Goal: Task Accomplishment & Management: Manage account settings

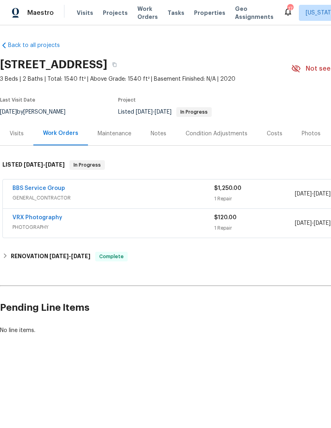
click at [47, 189] on link "BBS Service Group" at bounding box center [38, 188] width 53 height 6
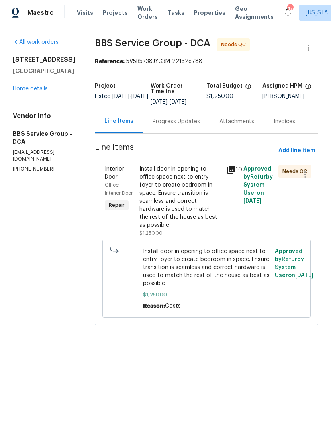
click at [229, 168] on icon at bounding box center [231, 170] width 8 height 8
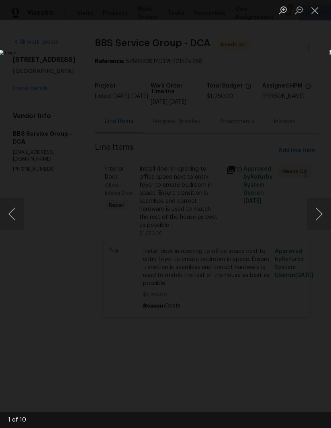
click at [315, 212] on button "Next image" at bounding box center [319, 214] width 24 height 32
click at [313, 209] on button "Next image" at bounding box center [319, 214] width 24 height 32
click at [313, 207] on button "Next image" at bounding box center [319, 214] width 24 height 32
click at [312, 213] on button "Next image" at bounding box center [319, 214] width 24 height 32
click at [312, 210] on button "Next image" at bounding box center [319, 214] width 24 height 32
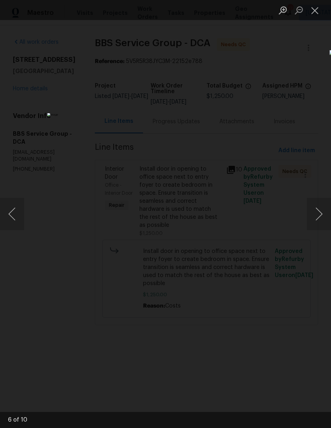
click at [311, 212] on button "Next image" at bounding box center [319, 214] width 24 height 32
click at [314, 214] on button "Next image" at bounding box center [319, 214] width 24 height 32
click at [313, 214] on button "Next image" at bounding box center [319, 214] width 24 height 32
click at [315, 214] on button "Next image" at bounding box center [319, 214] width 24 height 32
click at [316, 214] on button "Next image" at bounding box center [319, 214] width 24 height 32
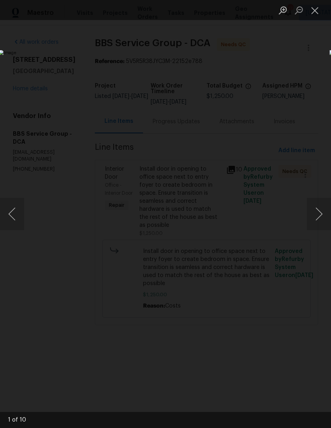
click at [316, 10] on button "Close lightbox" at bounding box center [315, 10] width 16 height 14
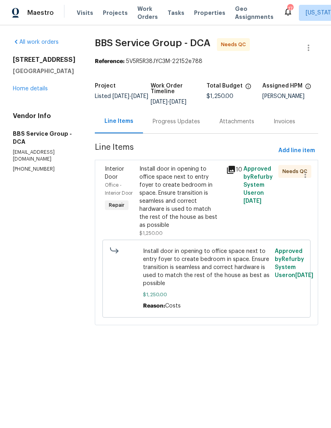
click at [167, 121] on div "Progress Updates" at bounding box center [176, 122] width 47 height 8
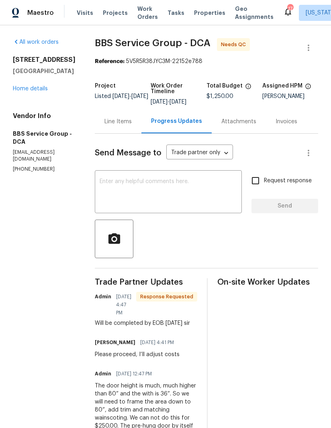
click at [189, 190] on textarea at bounding box center [168, 193] width 137 height 28
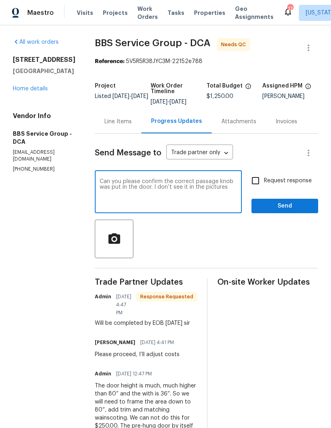
type textarea "Can you please confirm the correct passage knob was put in the door. I don’t se…"
click at [247, 189] on label "Request response" at bounding box center [279, 180] width 65 height 17
click at [247, 189] on input "Request response" at bounding box center [255, 180] width 17 height 17
checkbox input "true"
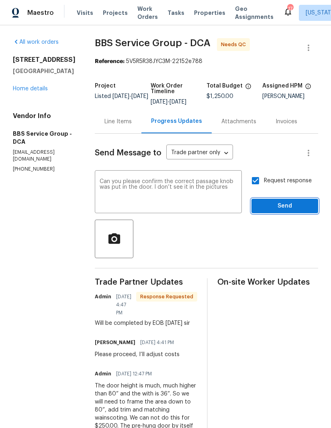
click at [289, 212] on button "Send" at bounding box center [284, 206] width 67 height 15
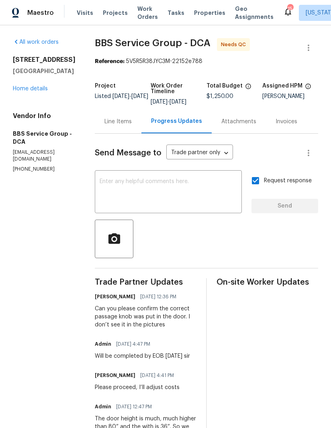
click at [39, 92] on link "Home details" at bounding box center [30, 89] width 35 height 6
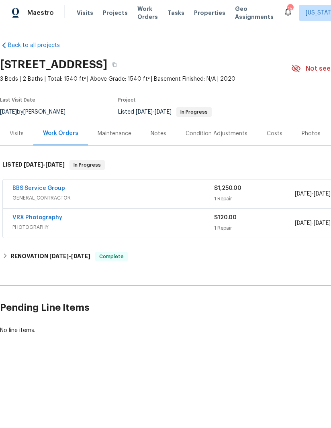
click at [53, 185] on link "BBS Service Group" at bounding box center [38, 188] width 53 height 6
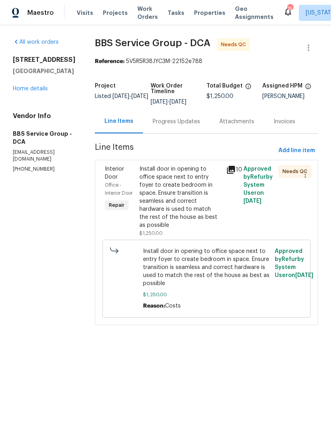
click at [165, 200] on div "Install door in opening to office space next to entry foyer to create bedroom i…" at bounding box center [180, 197] width 82 height 64
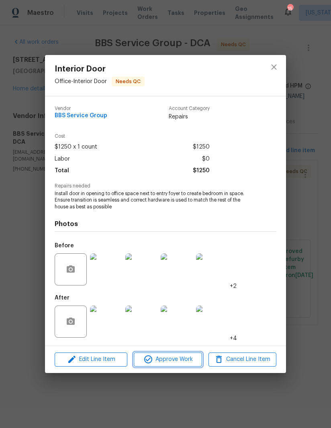
click at [167, 361] on span "Approve Work" at bounding box center [167, 359] width 63 height 10
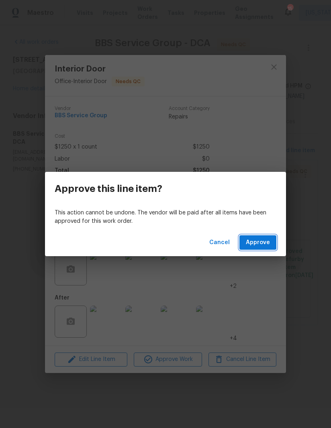
click at [259, 249] on button "Approve" at bounding box center [257, 242] width 37 height 15
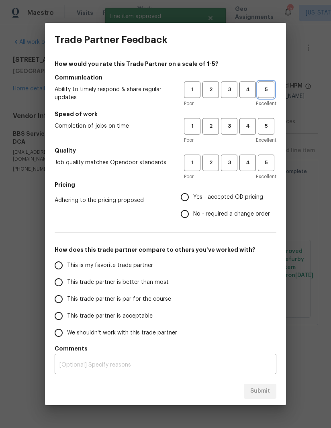
click at [268, 93] on span "5" at bounding box center [265, 89] width 15 height 9
click at [269, 131] on button "5" at bounding box center [266, 126] width 16 height 16
click at [266, 170] on button "5" at bounding box center [266, 163] width 16 height 16
click at [187, 197] on input "Yes - accepted OD pricing" at bounding box center [184, 197] width 17 height 17
radio input "true"
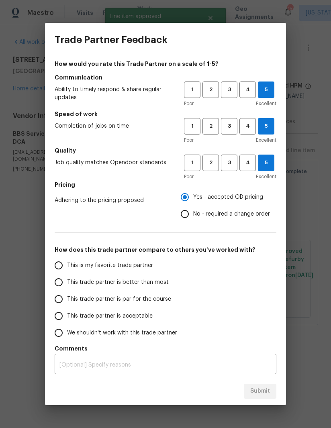
click at [63, 280] on input "This trade partner is better than most" at bounding box center [58, 282] width 17 height 17
click at [264, 385] on button "Submit" at bounding box center [260, 391] width 33 height 15
radio input "true"
radio input "false"
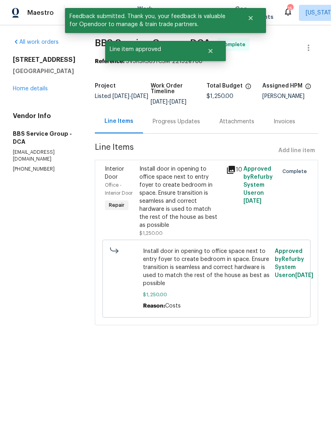
click at [40, 112] on div "All work orders 21822 Boneset Way Germantown, MD 20876 Home details Vendor Info…" at bounding box center [44, 105] width 63 height 134
click at [38, 92] on link "Home details" at bounding box center [30, 89] width 35 height 6
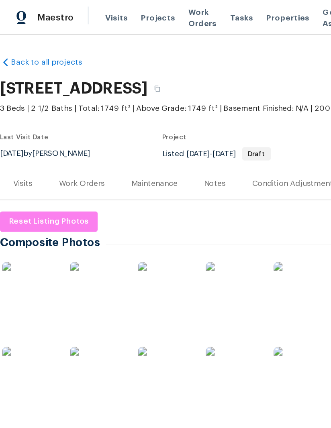
click at [71, 135] on div "Work Orders" at bounding box center [59, 134] width 33 height 8
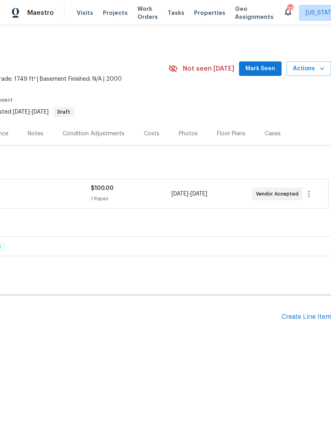
scroll to position [0, 123]
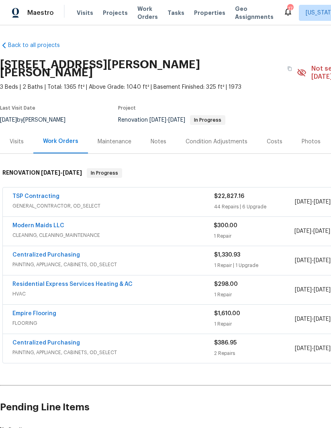
click at [47, 193] on link "TSP Contracting" at bounding box center [35, 196] width 47 height 6
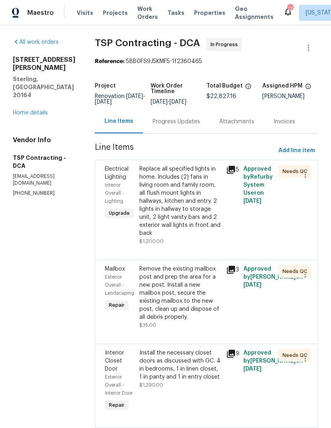
click at [171, 125] on div "Progress Updates" at bounding box center [176, 122] width 47 height 8
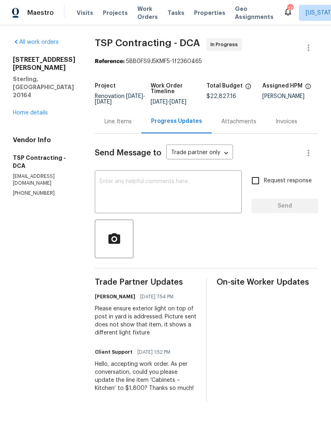
click at [123, 118] on div "Line Items" at bounding box center [117, 122] width 27 height 8
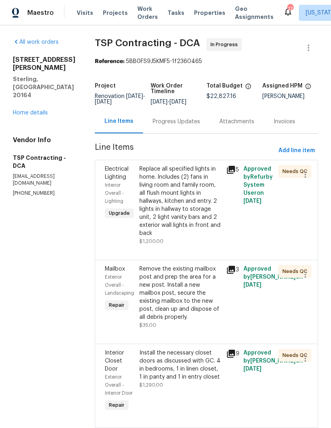
click at [228, 165] on icon at bounding box center [231, 170] width 10 height 10
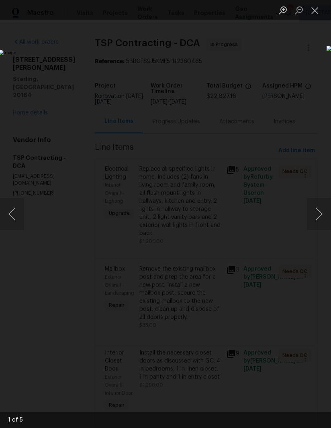
click at [322, 216] on button "Next image" at bounding box center [319, 214] width 24 height 32
click at [321, 218] on button "Next image" at bounding box center [319, 214] width 24 height 32
click at [317, 219] on button "Next image" at bounding box center [319, 214] width 24 height 32
click at [319, 218] on button "Next image" at bounding box center [319, 214] width 24 height 32
click at [319, 213] on button "Next image" at bounding box center [319, 214] width 24 height 32
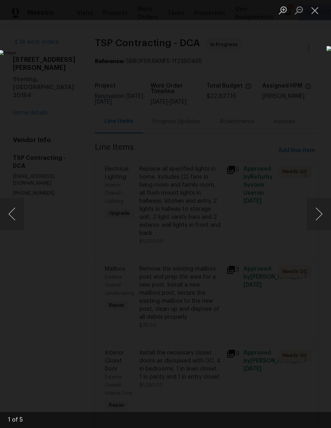
click at [319, 214] on button "Next image" at bounding box center [319, 214] width 24 height 32
click at [318, 215] on button "Next image" at bounding box center [319, 214] width 24 height 32
click at [316, 215] on button "Next image" at bounding box center [319, 214] width 24 height 32
click at [319, 216] on button "Next image" at bounding box center [319, 214] width 24 height 32
click at [318, 12] on button "Close lightbox" at bounding box center [315, 10] width 16 height 14
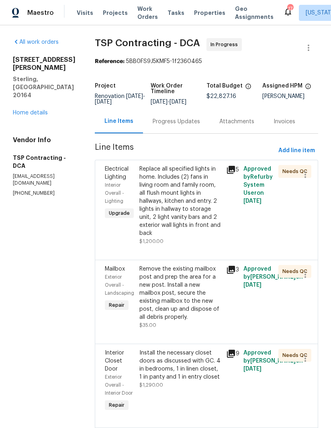
click at [169, 205] on div "Replace all specified lights in home. Includes (2) fans in living room and fami…" at bounding box center [180, 201] width 82 height 72
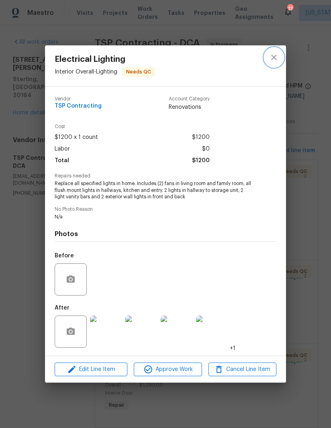
click at [271, 53] on icon "close" at bounding box center [274, 58] width 10 height 10
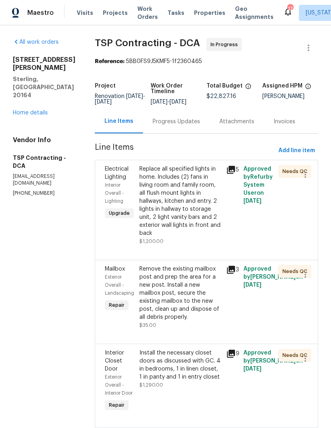
click at [228, 266] on icon at bounding box center [231, 270] width 8 height 8
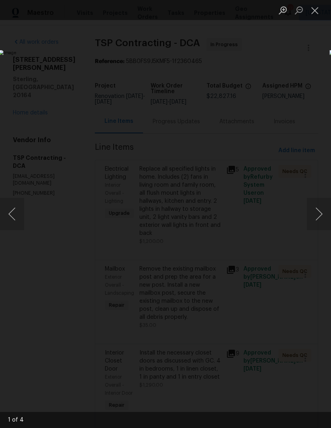
click at [318, 218] on button "Next image" at bounding box center [319, 214] width 24 height 32
click at [315, 216] on button "Next image" at bounding box center [319, 214] width 24 height 32
click at [318, 216] on button "Next image" at bounding box center [319, 214] width 24 height 32
click at [320, 218] on button "Next image" at bounding box center [319, 214] width 24 height 32
click at [319, 218] on button "Next image" at bounding box center [319, 214] width 24 height 32
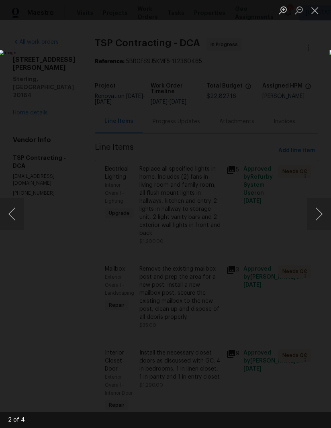
click at [317, 211] on button "Next image" at bounding box center [319, 214] width 24 height 32
click at [316, 13] on button "Close lightbox" at bounding box center [315, 10] width 16 height 14
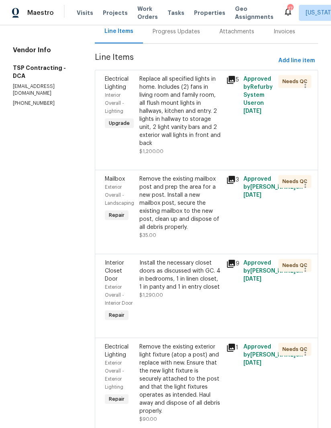
scroll to position [89, 0]
click at [230, 260] on icon at bounding box center [231, 264] width 8 height 8
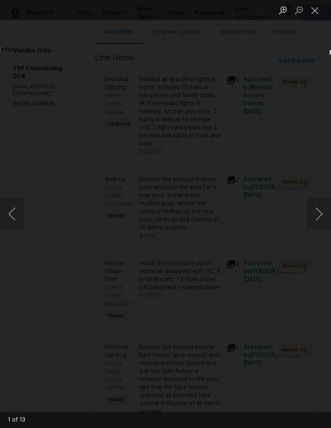
click at [322, 218] on button "Next image" at bounding box center [319, 214] width 24 height 32
click at [322, 212] on button "Next image" at bounding box center [319, 214] width 24 height 32
click at [322, 213] on button "Next image" at bounding box center [319, 214] width 24 height 32
click at [320, 212] on button "Next image" at bounding box center [319, 214] width 24 height 32
click at [318, 210] on button "Next image" at bounding box center [319, 214] width 24 height 32
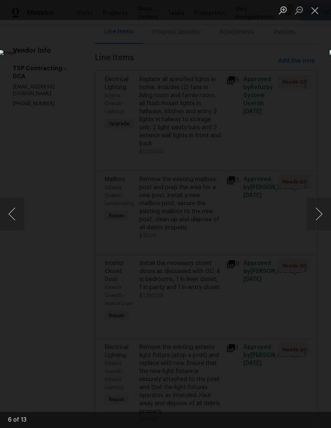
click at [316, 212] on button "Next image" at bounding box center [319, 214] width 24 height 32
click at [318, 212] on button "Next image" at bounding box center [319, 214] width 24 height 32
click at [317, 213] on button "Next image" at bounding box center [319, 214] width 24 height 32
click at [317, 209] on button "Next image" at bounding box center [319, 214] width 24 height 32
click at [313, 207] on button "Next image" at bounding box center [319, 214] width 24 height 32
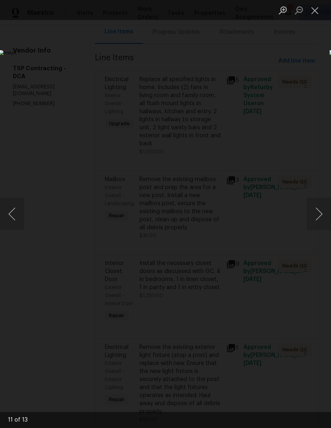
click at [319, 212] on button "Next image" at bounding box center [319, 214] width 24 height 32
click at [317, 13] on button "Close lightbox" at bounding box center [315, 10] width 16 height 14
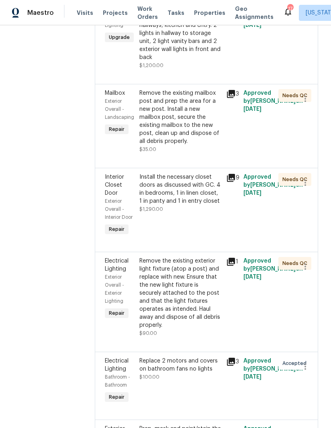
scroll to position [175, 0]
click at [230, 258] on icon at bounding box center [231, 262] width 8 height 8
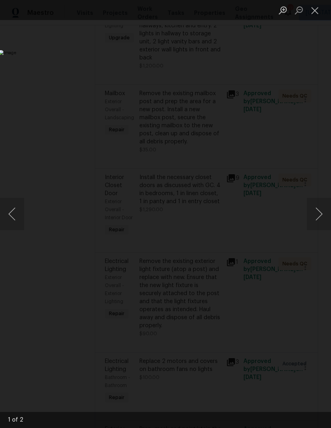
click at [311, 10] on button "Close lightbox" at bounding box center [315, 10] width 16 height 14
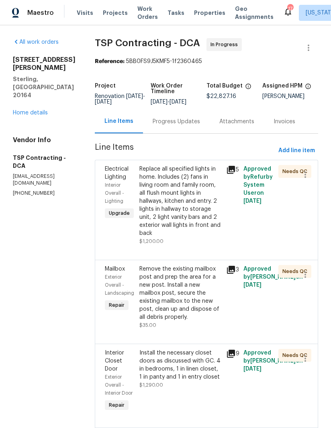
scroll to position [0, 0]
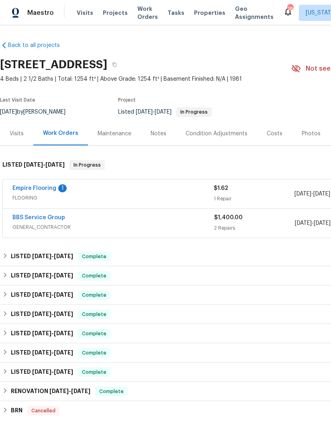
click at [46, 186] on link "Empire Flooring" at bounding box center [34, 188] width 44 height 6
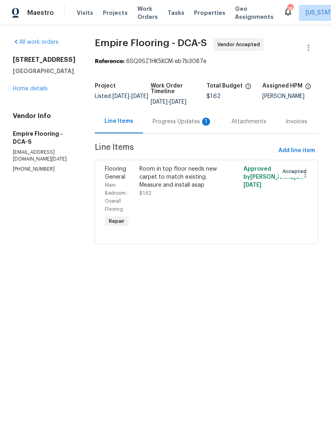
click at [177, 126] on div "Progress Updates 1" at bounding box center [182, 122] width 59 height 8
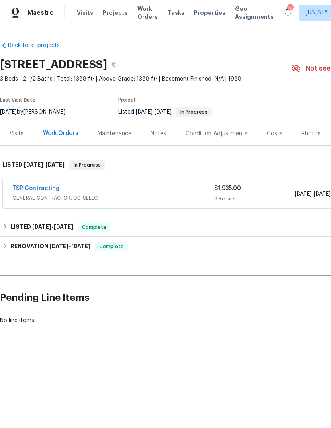
click at [45, 188] on link "TSP Contracting" at bounding box center [35, 188] width 47 height 6
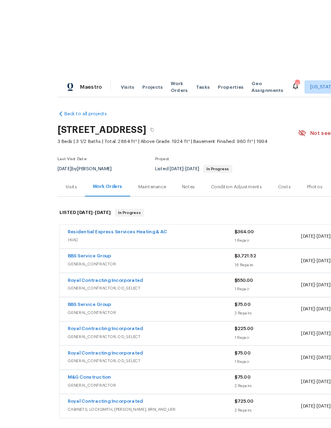
scroll to position [2, 0]
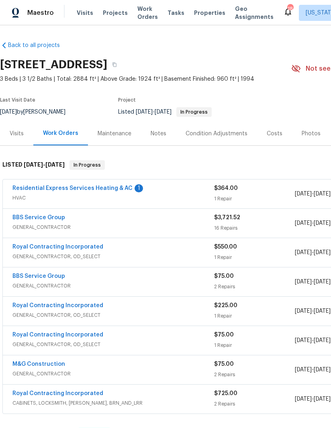
click at [107, 190] on link "Residential Express Services Heating & AC" at bounding box center [72, 188] width 120 height 6
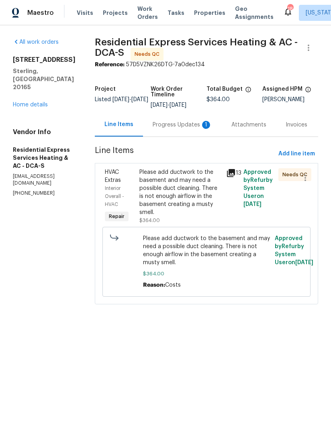
click at [181, 126] on div "Progress Updates 1" at bounding box center [182, 125] width 59 height 8
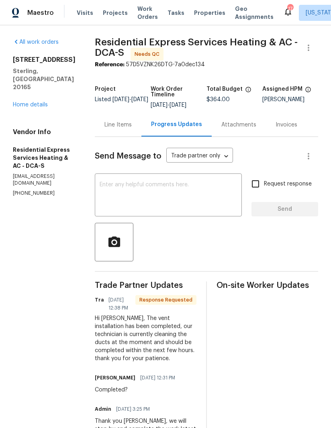
click at [193, 196] on textarea at bounding box center [168, 196] width 137 height 28
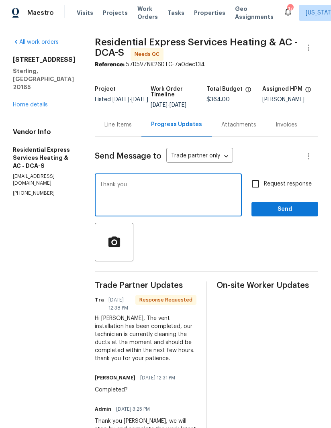
type textarea "Thank you"
click at [255, 183] on input "Request response" at bounding box center [255, 183] width 17 height 17
checkbox input "true"
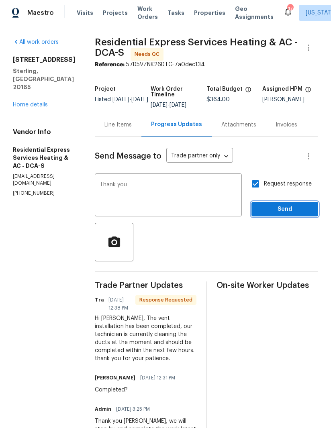
click at [285, 203] on button "Send" at bounding box center [284, 209] width 67 height 15
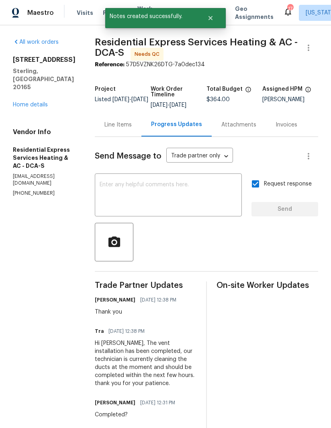
click at [121, 129] on div "Line Items" at bounding box center [118, 125] width 47 height 24
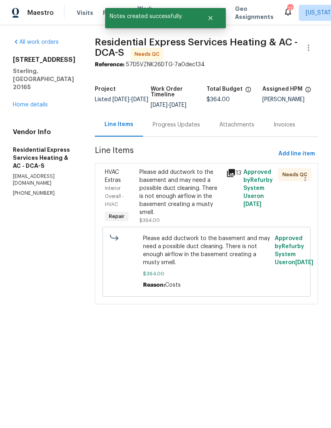
click at [234, 170] on icon at bounding box center [231, 173] width 8 height 8
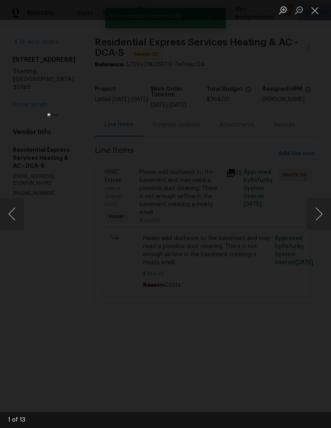
click at [321, 219] on button "Next image" at bounding box center [319, 214] width 24 height 32
click at [318, 220] on button "Next image" at bounding box center [319, 214] width 24 height 32
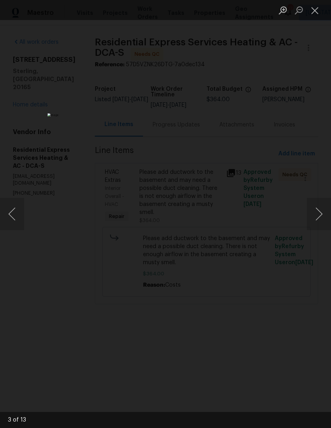
click at [320, 220] on button "Next image" at bounding box center [319, 214] width 24 height 32
click at [318, 221] on button "Next image" at bounding box center [319, 214] width 24 height 32
click at [318, 222] on button "Next image" at bounding box center [319, 214] width 24 height 32
click at [317, 219] on button "Next image" at bounding box center [319, 214] width 24 height 32
click at [317, 218] on button "Next image" at bounding box center [319, 214] width 24 height 32
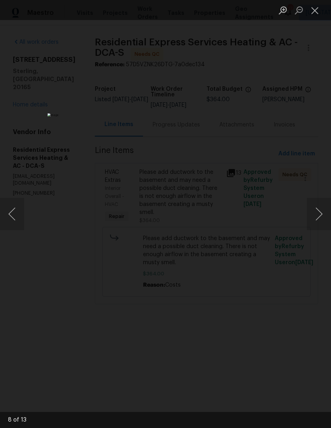
click at [318, 219] on button "Next image" at bounding box center [319, 214] width 24 height 32
click at [321, 219] on button "Next image" at bounding box center [319, 214] width 24 height 32
click at [319, 219] on button "Next image" at bounding box center [319, 214] width 24 height 32
click at [321, 220] on button "Next image" at bounding box center [319, 214] width 24 height 32
click at [314, 215] on button "Next image" at bounding box center [319, 214] width 24 height 32
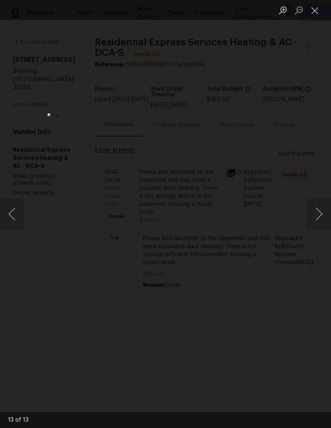
click at [298, 219] on div "Lightbox" at bounding box center [165, 214] width 331 height 428
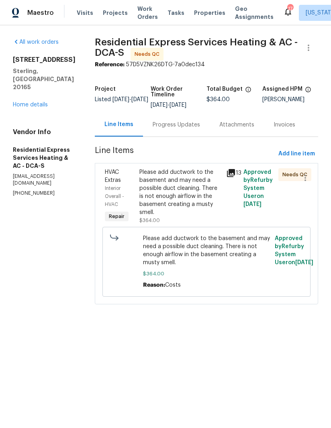
click at [168, 191] on div "Please add ductwork to the basement and may need a possible duct cleaning. Ther…" at bounding box center [180, 192] width 82 height 48
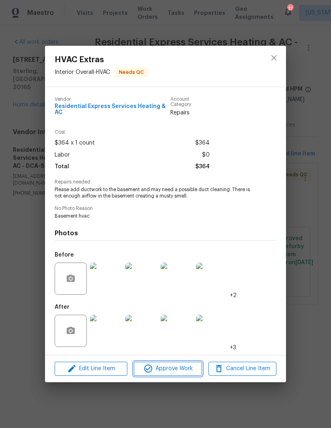
click at [177, 364] on span "Approve Work" at bounding box center [167, 369] width 63 height 10
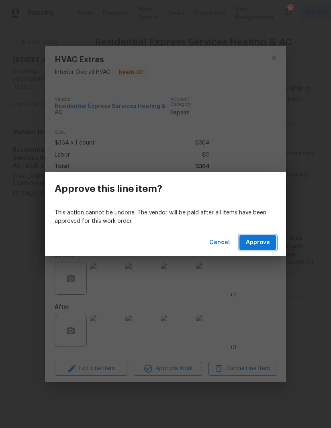
click at [258, 239] on span "Approve" at bounding box center [258, 243] width 24 height 10
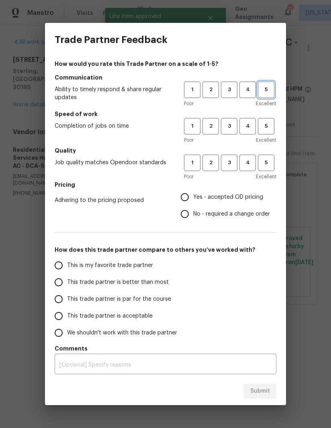
click at [267, 85] on button "5" at bounding box center [266, 89] width 16 height 16
click at [264, 124] on span "5" at bounding box center [265, 126] width 15 height 9
click at [268, 167] on span "5" at bounding box center [265, 162] width 15 height 9
click at [185, 196] on input "Yes - accepted OD pricing" at bounding box center [184, 197] width 17 height 17
radio input "true"
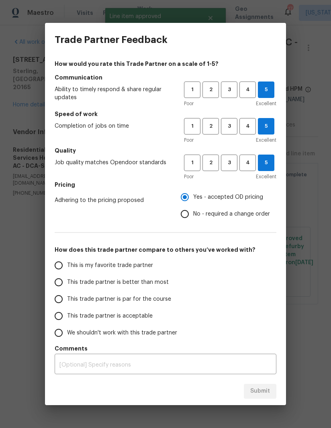
click at [62, 266] on input "This is my favorite trade partner" at bounding box center [58, 265] width 17 height 17
click at [268, 385] on button "Submit" at bounding box center [260, 391] width 33 height 15
radio input "true"
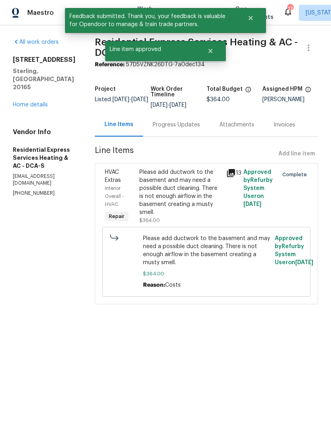
click at [39, 83] on div "20687 Smithfield Ct Sterling, VA 20165 Home details" at bounding box center [44, 82] width 63 height 53
click at [41, 102] on link "Home details" at bounding box center [30, 105] width 35 height 6
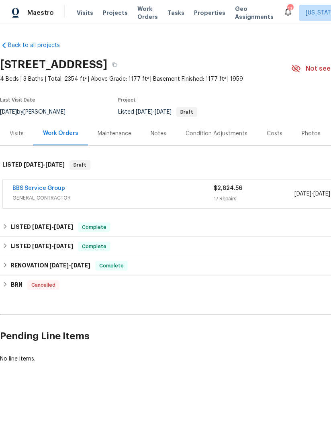
scroll to position [0, -1]
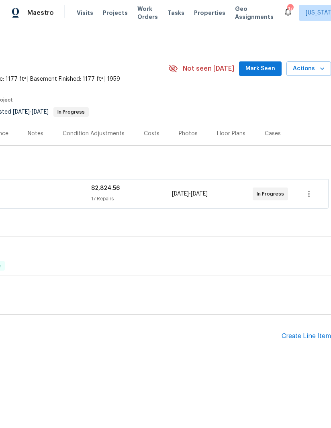
scroll to position [0, 123]
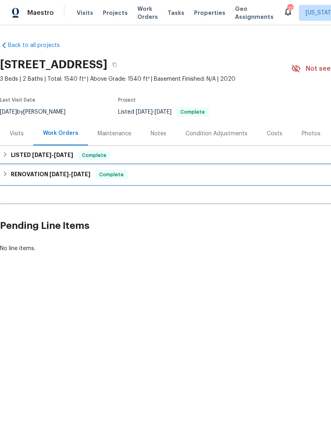
click at [13, 174] on h6 "RENOVATION [DATE] - [DATE]" at bounding box center [50, 175] width 79 height 10
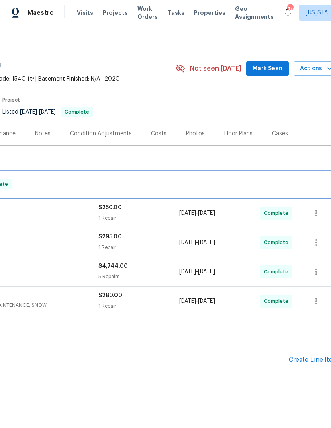
scroll to position [0, 112]
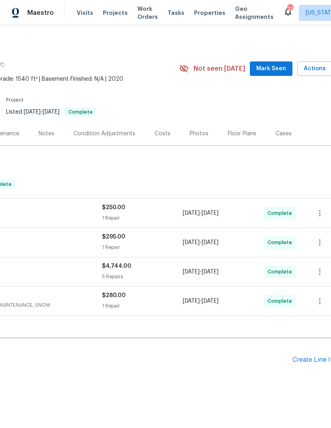
click at [240, 131] on div "Floor Plans" at bounding box center [242, 134] width 28 height 8
